Goal: Information Seeking & Learning: Learn about a topic

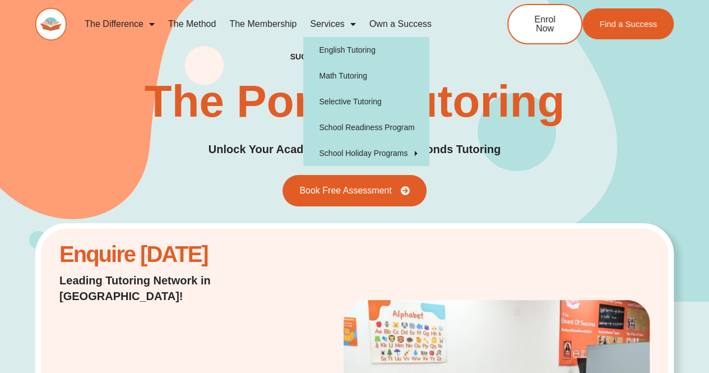
click at [336, 22] on link "Services" at bounding box center [332, 24] width 59 height 26
click at [356, 24] on span "Menu" at bounding box center [350, 24] width 11 height 20
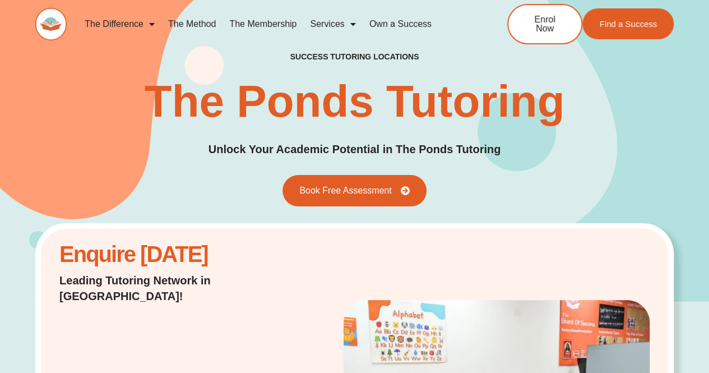
click at [356, 24] on span "Menu" at bounding box center [350, 24] width 11 height 20
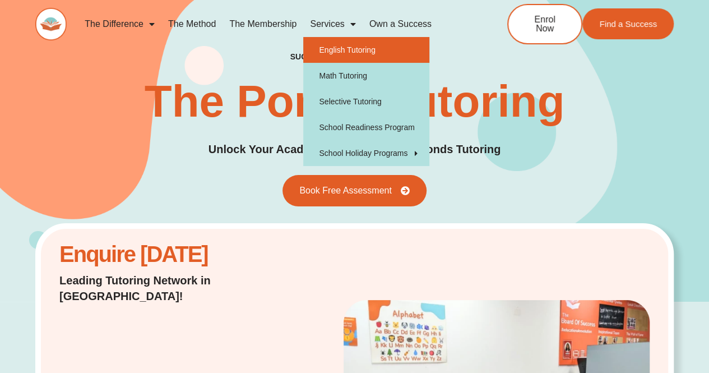
click at [354, 45] on link "English Tutoring" at bounding box center [366, 50] width 126 height 26
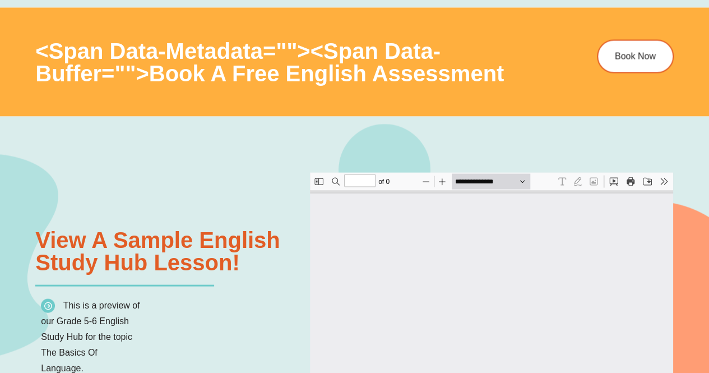
type input "*"
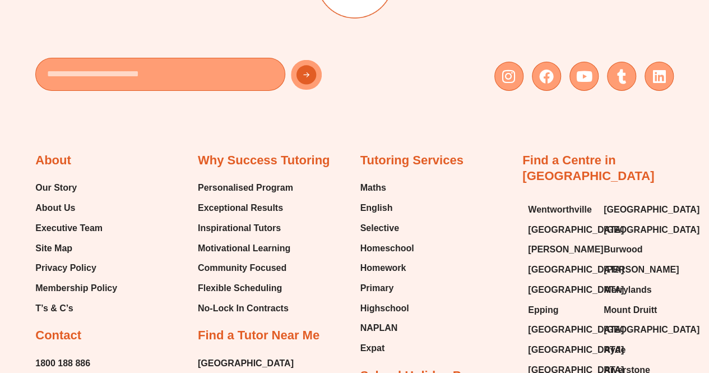
scroll to position [3985, 0]
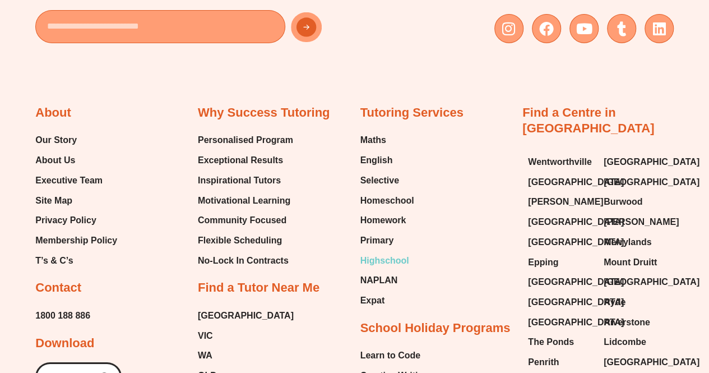
click at [377, 256] on span "Highschool" at bounding box center [385, 260] width 49 height 17
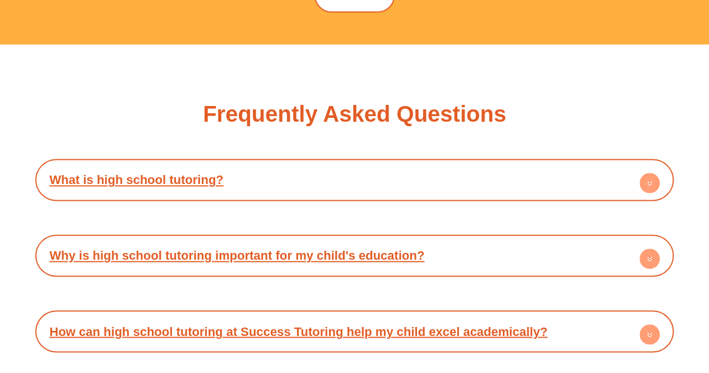
scroll to position [5159, 0]
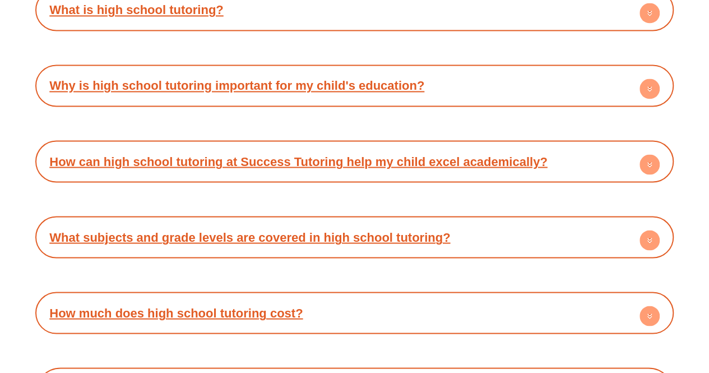
click at [651, 306] on circle at bounding box center [650, 316] width 20 height 20
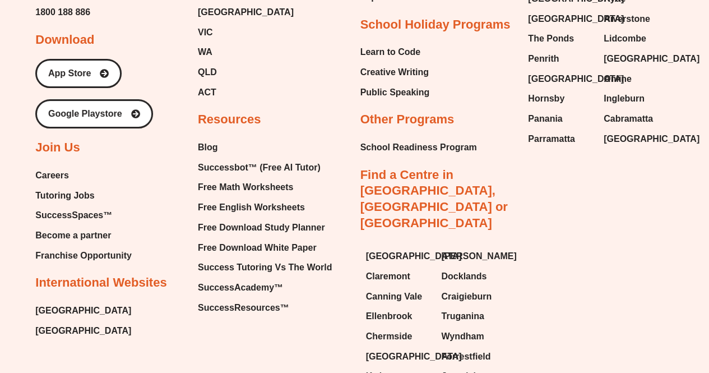
scroll to position [6316, 0]
